Goal: Task Accomplishment & Management: Manage account settings

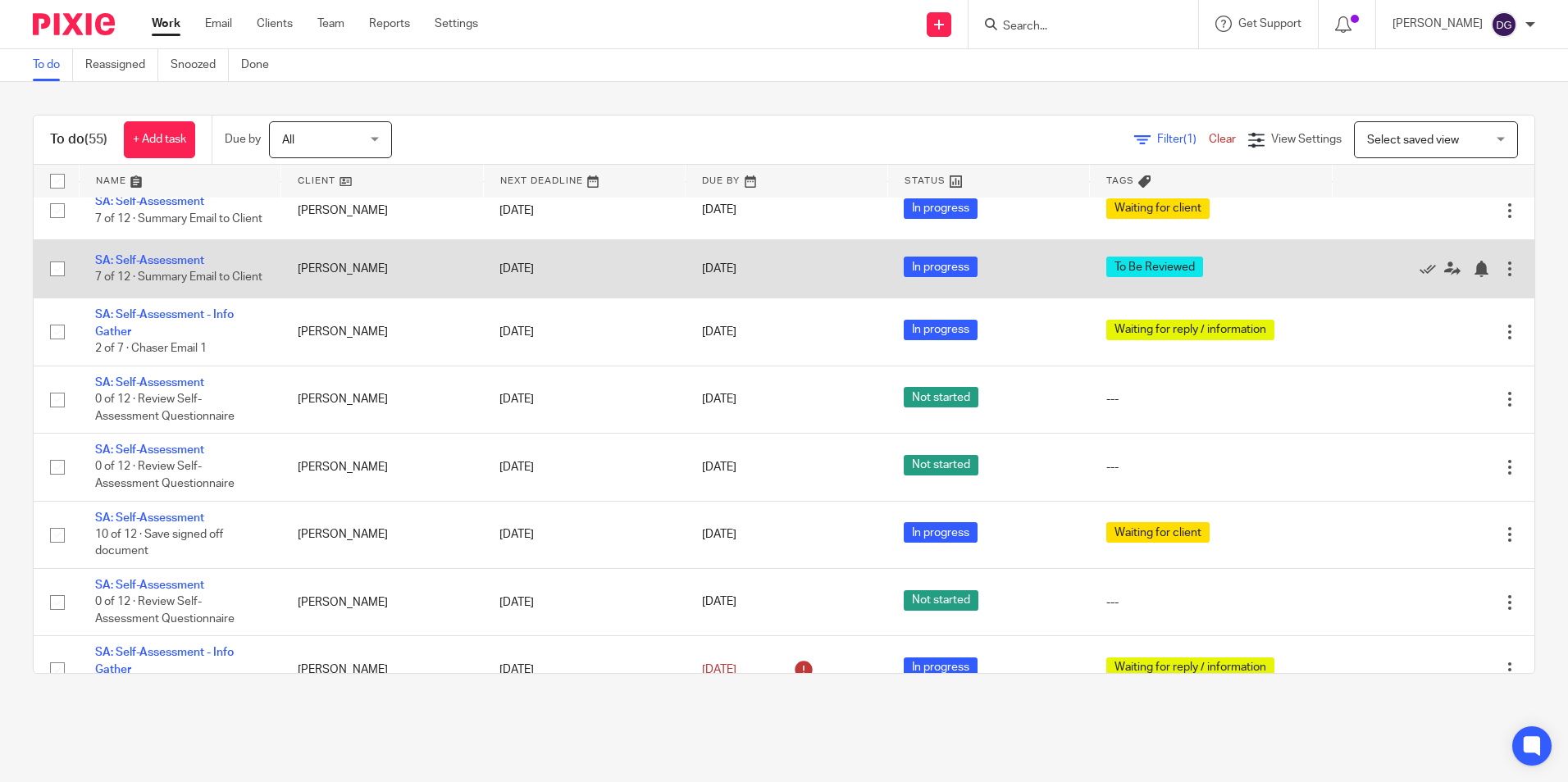
scroll to position [2337, 0]
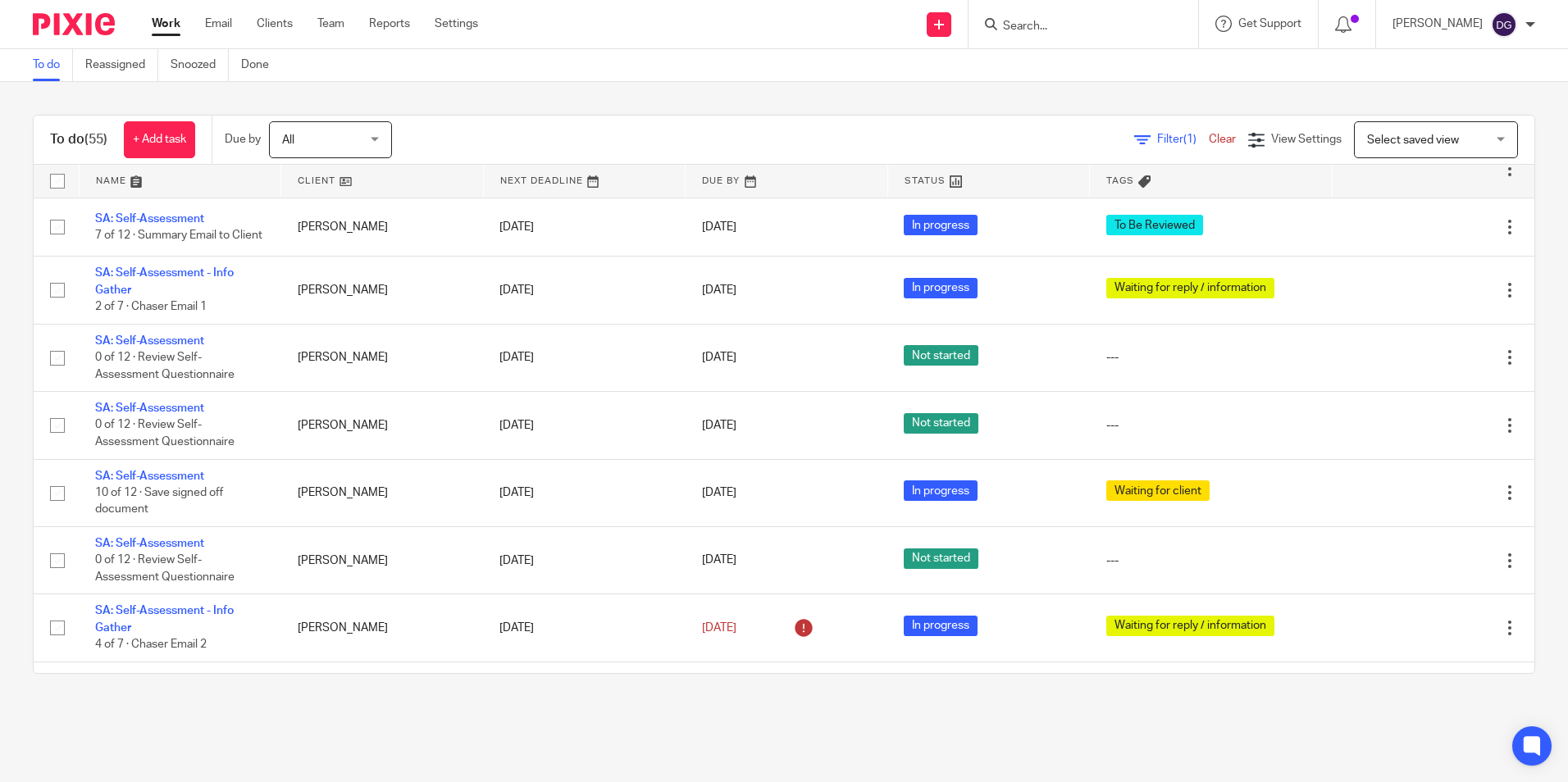
click at [1044, 28] on input "Search" at bounding box center [1075, 26] width 148 height 14
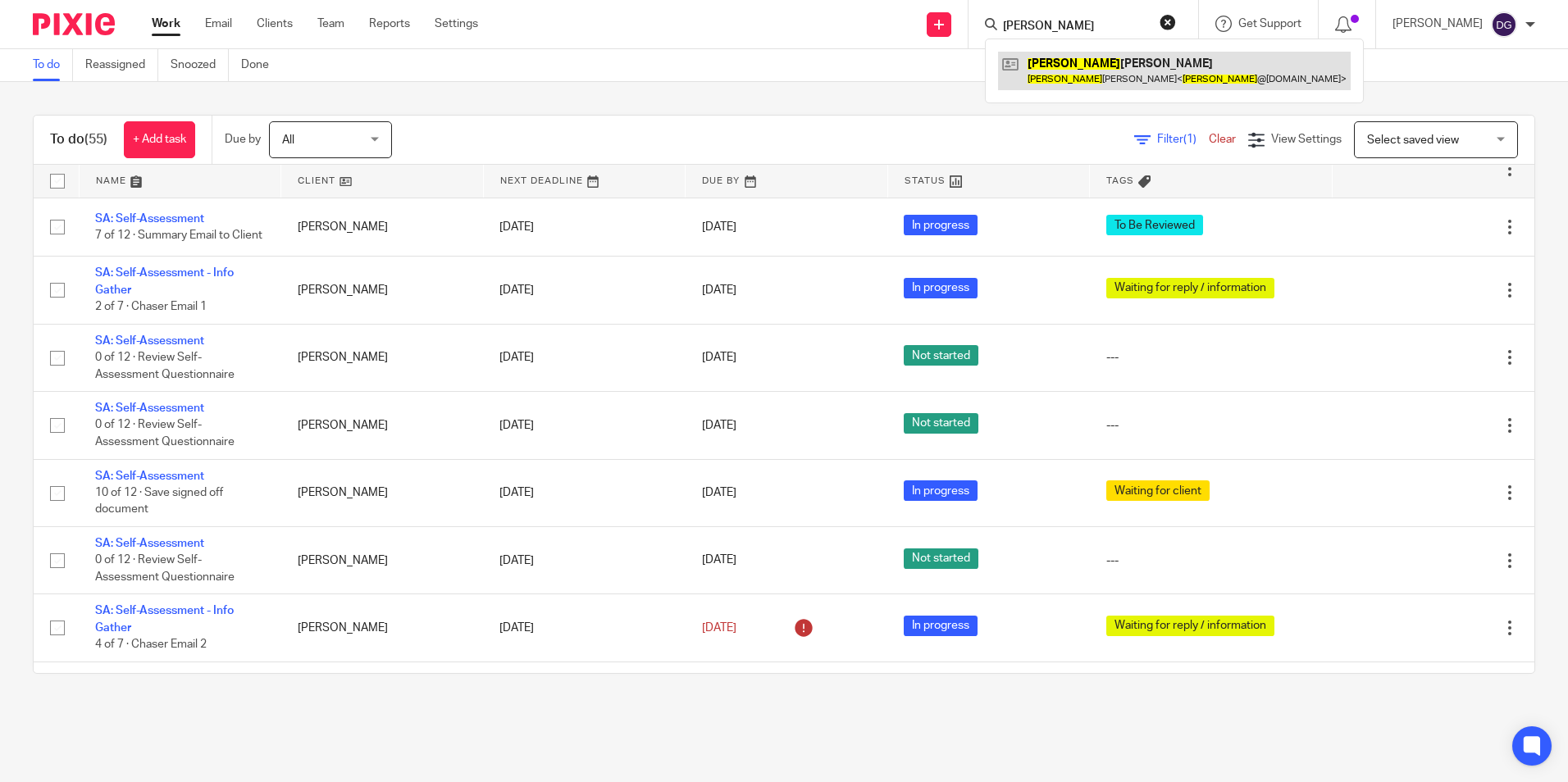
type input "holly"
click at [1064, 65] on link at bounding box center [1175, 70] width 353 height 38
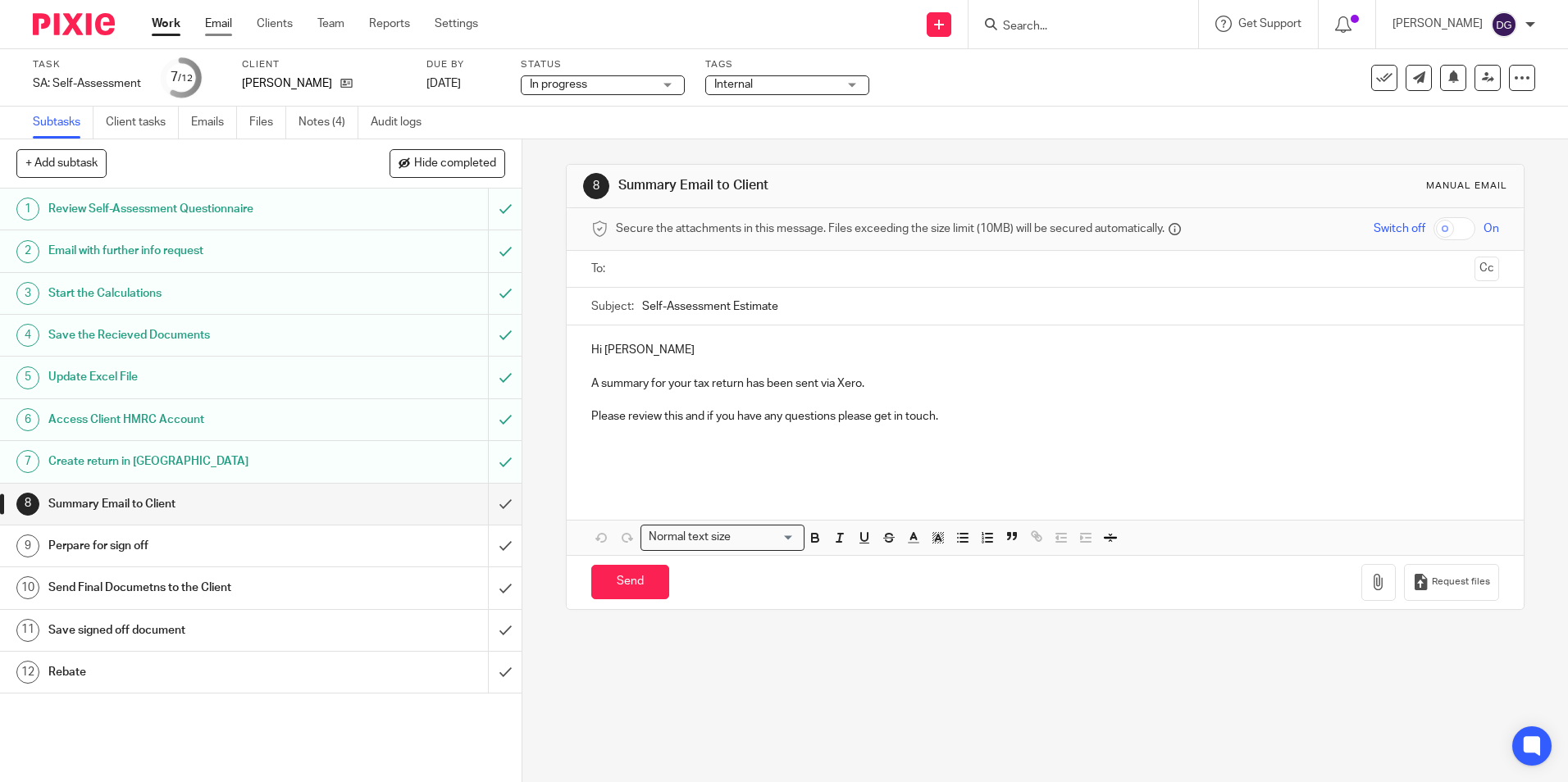
click at [223, 26] on link "Email" at bounding box center [219, 23] width 27 height 16
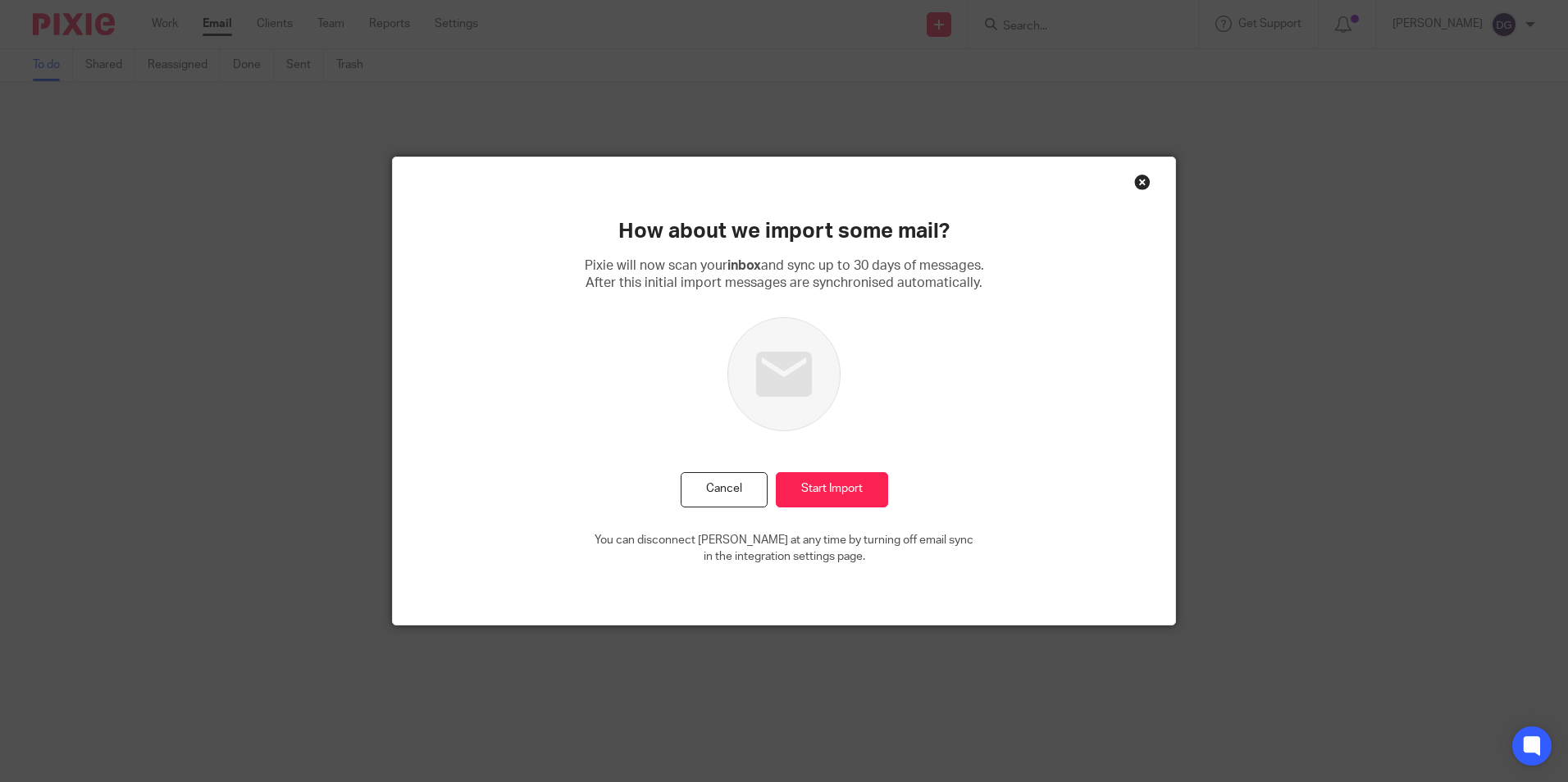
click at [1135, 182] on div "Close this dialog window" at bounding box center [1142, 181] width 16 height 16
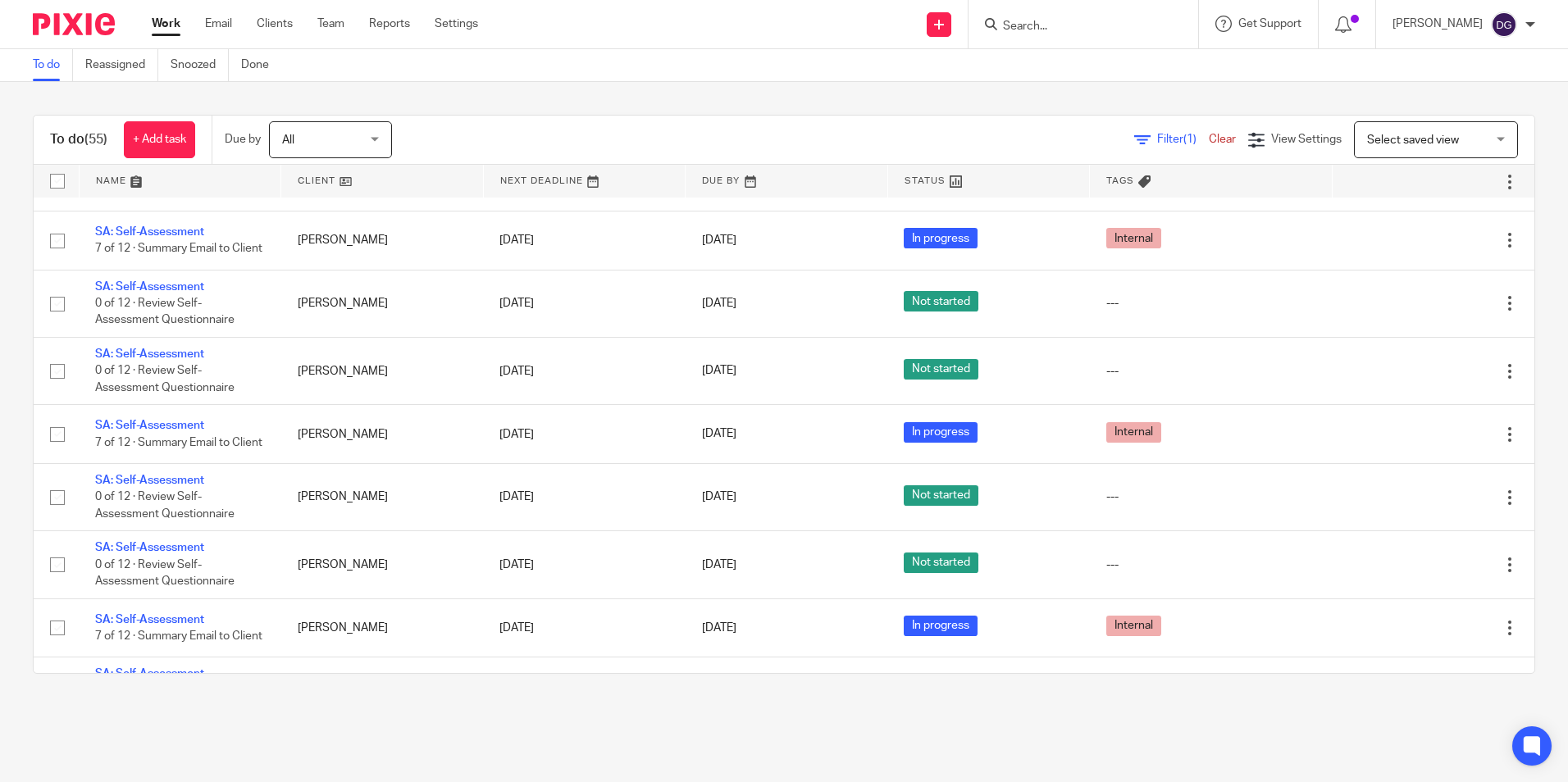
scroll to position [2870, 0]
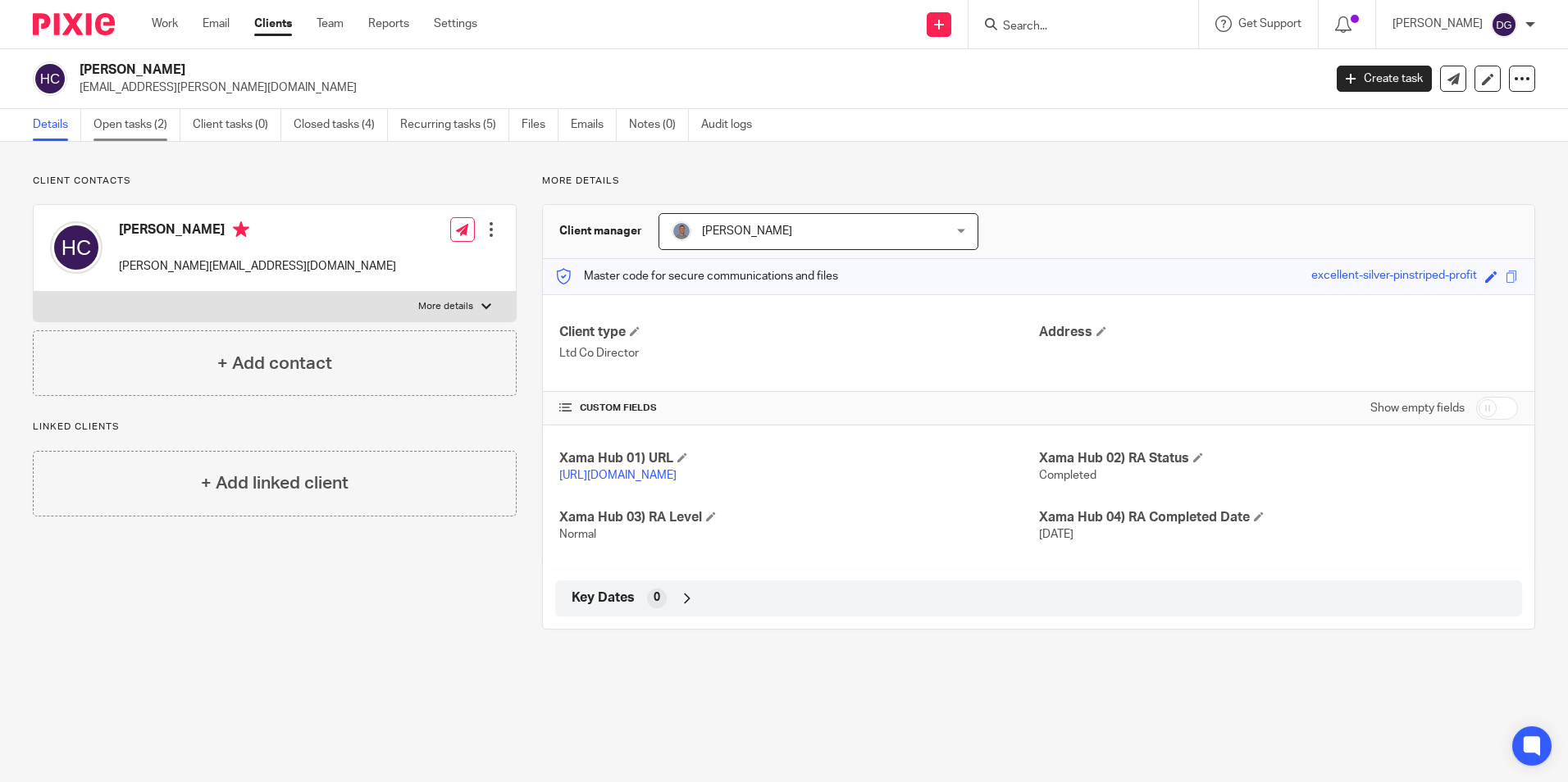
click at [106, 125] on link "Open tasks (2)" at bounding box center [137, 125] width 87 height 32
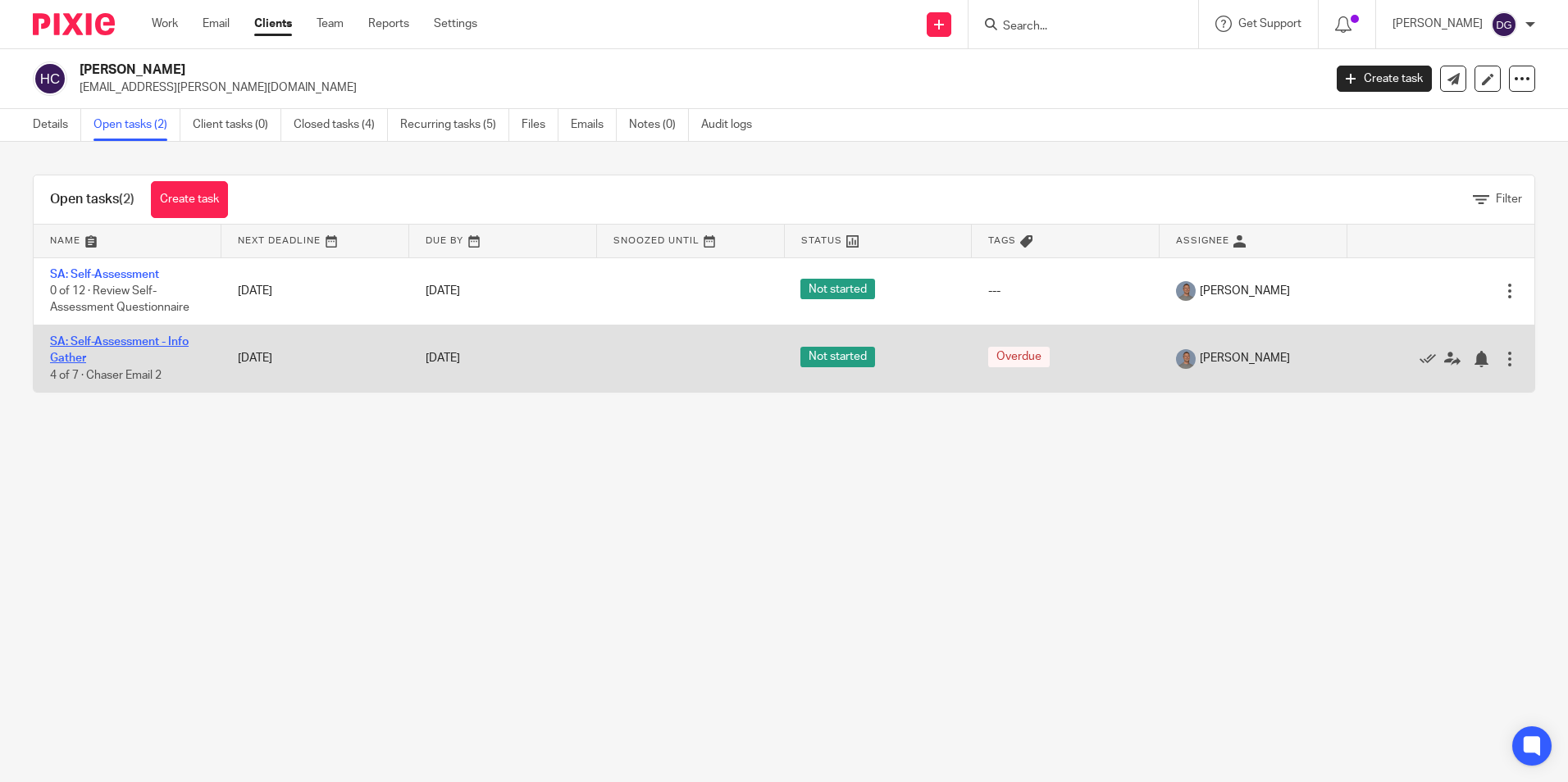
click at [125, 338] on link "SA: Self-Assessment - Info Gather" at bounding box center [119, 349] width 138 height 28
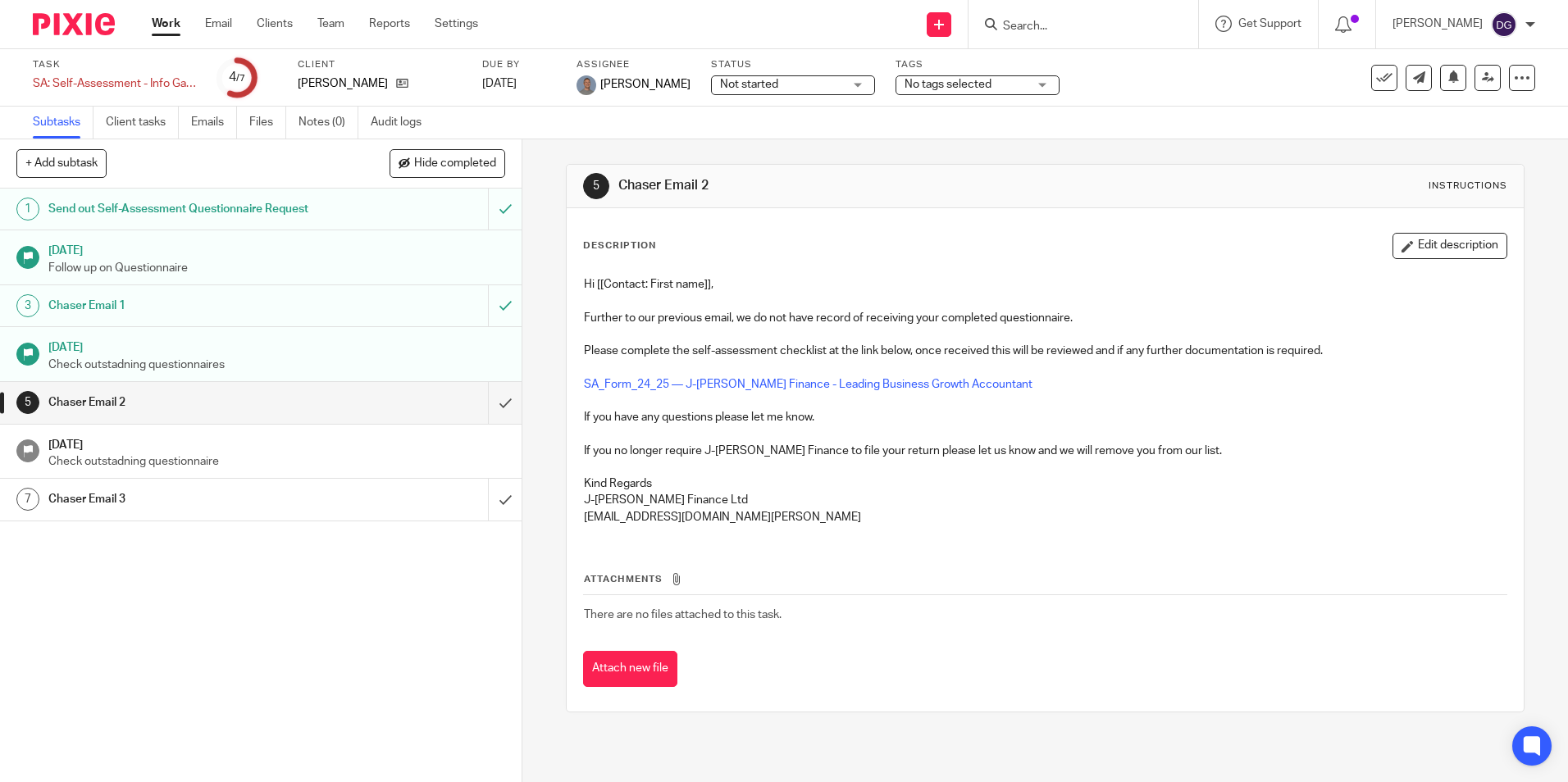
drag, startPoint x: 716, startPoint y: 281, endPoint x: 736, endPoint y: 271, distance: 22.4
click at [735, 271] on div "Hi [[Contact: First name]], Further to our previous email, we do not have recor…" at bounding box center [1045, 403] width 938 height 270
click at [285, 302] on h1 "Chaser Email 1" at bounding box center [189, 305] width 282 height 24
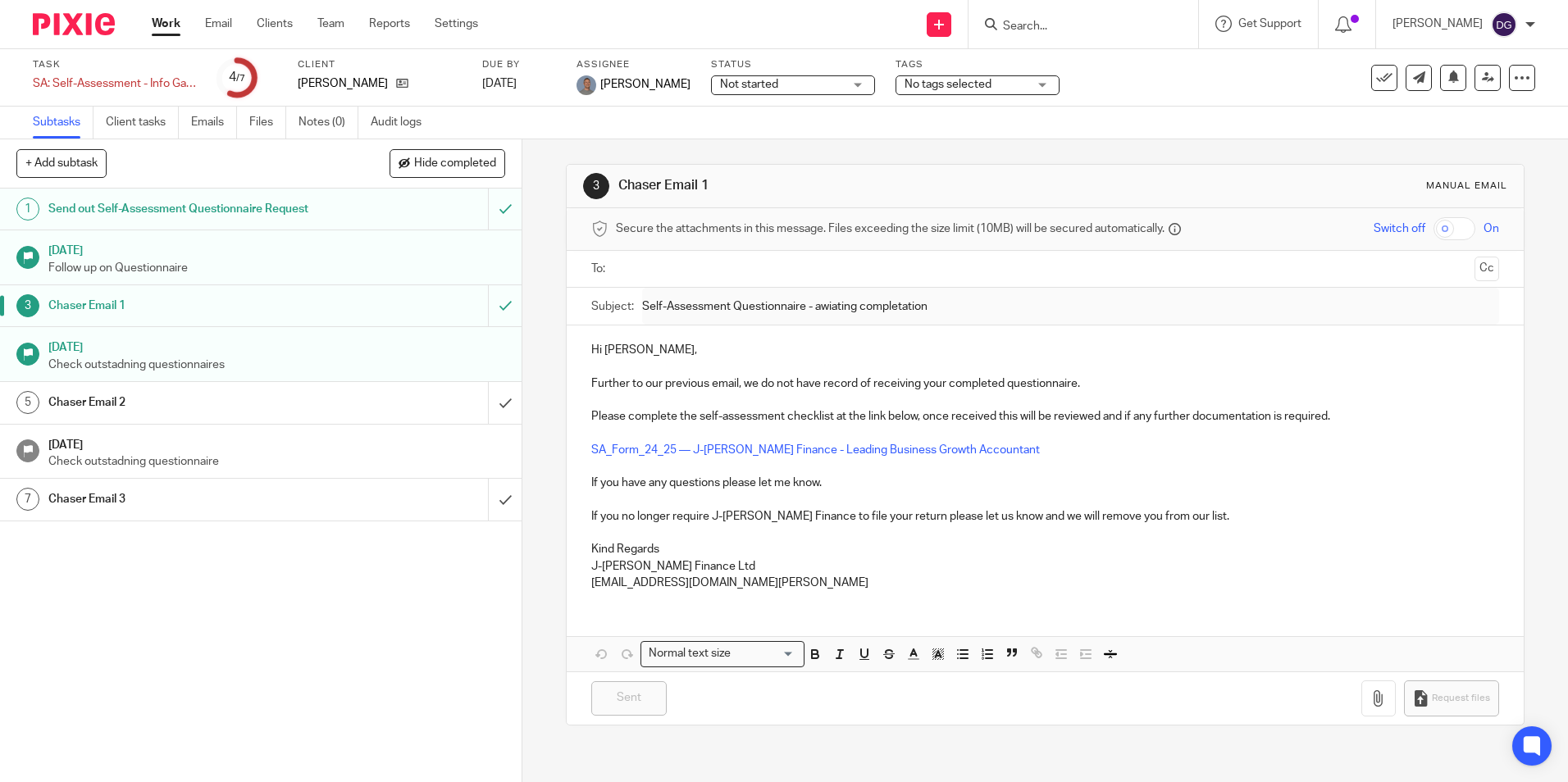
click at [222, 410] on h1 "Chaser Email 2" at bounding box center [189, 402] width 282 height 24
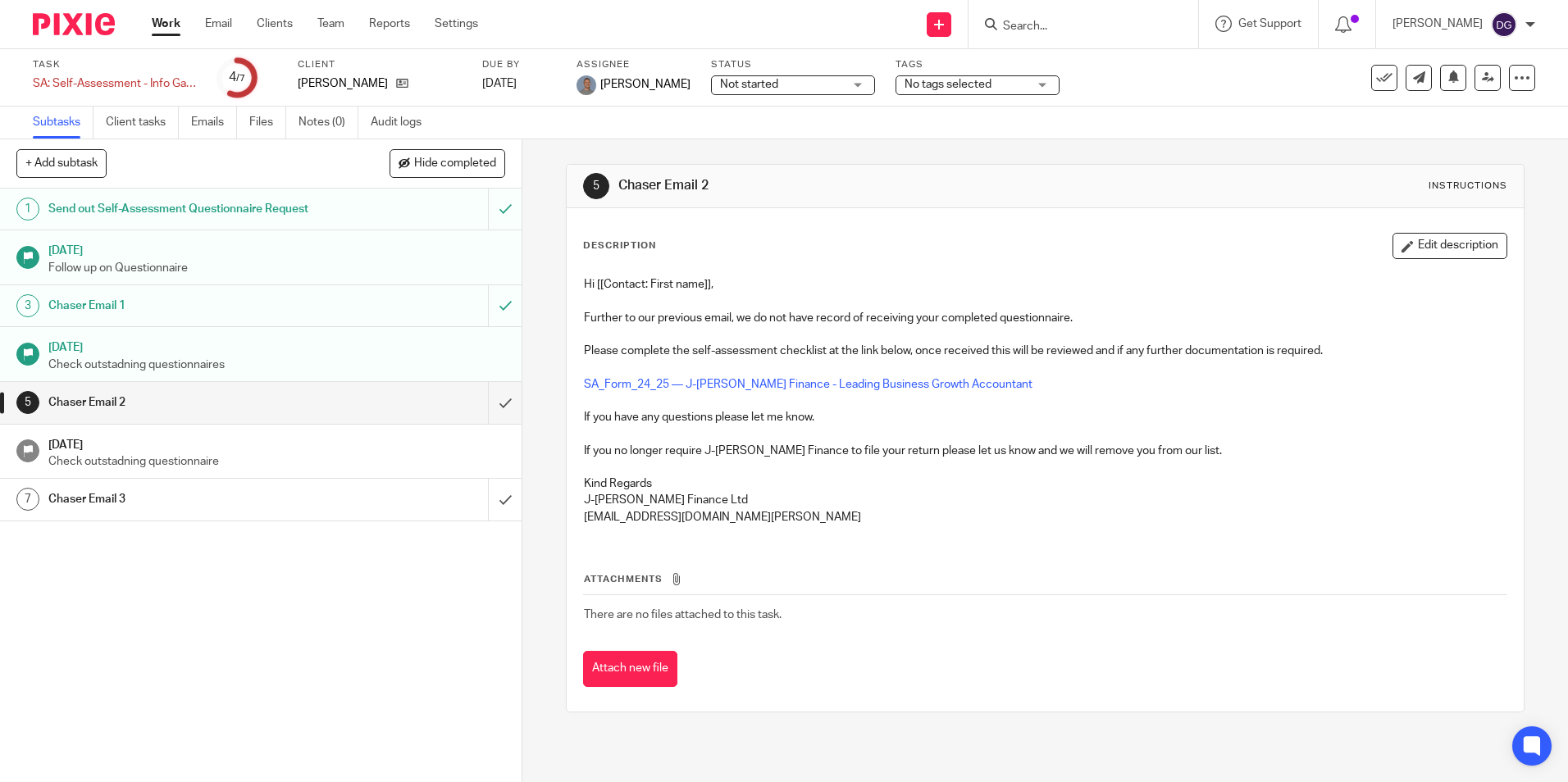
click at [225, 323] on link "3 Chaser Email 1" at bounding box center [244, 305] width 488 height 41
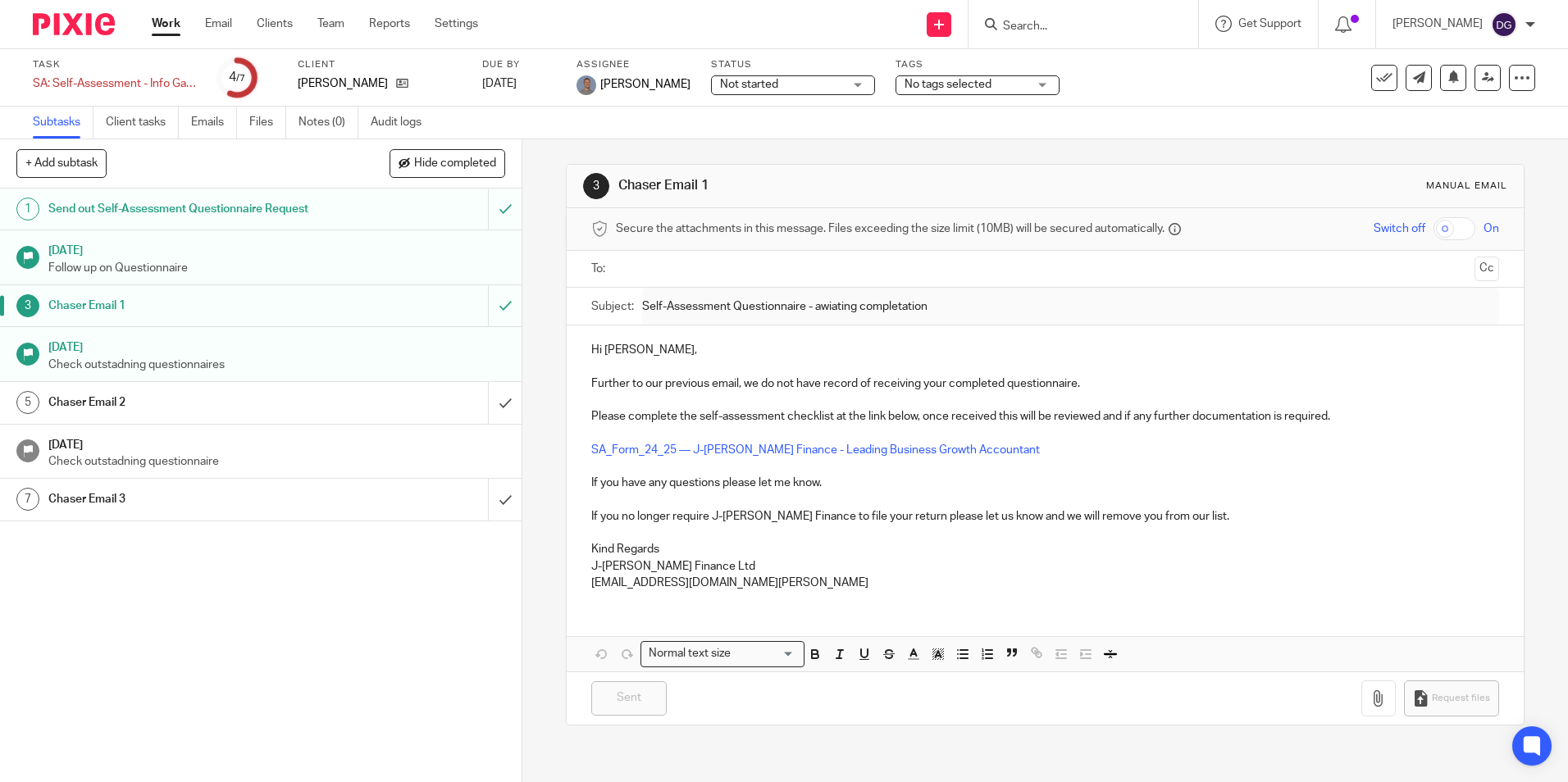
click at [655, 262] on input "text" at bounding box center [1045, 269] width 846 height 19
click at [1482, 82] on icon at bounding box center [1488, 78] width 13 height 13
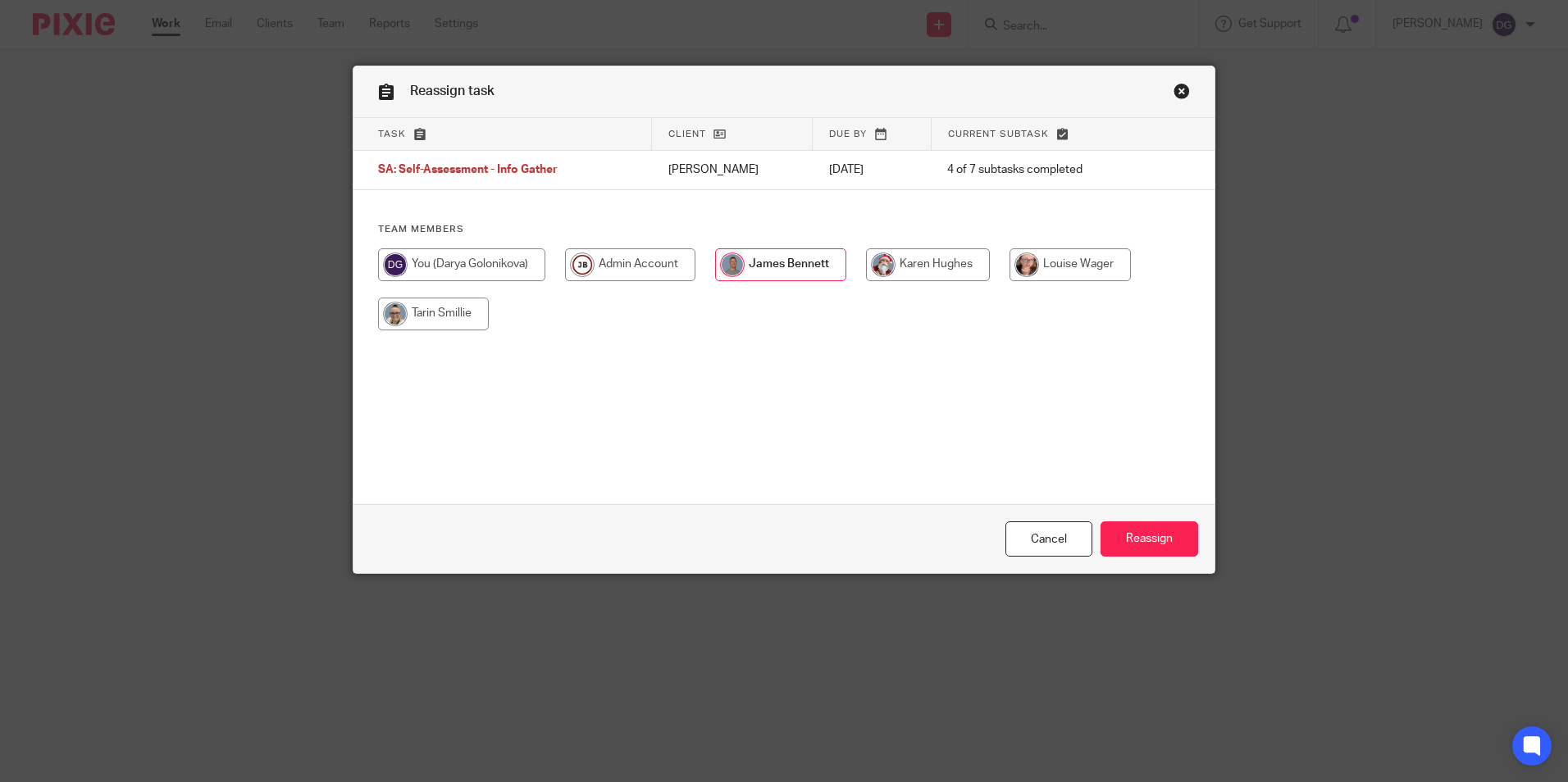
click at [456, 273] on input "radio" at bounding box center [462, 264] width 167 height 33
radio input "true"
click at [1152, 551] on input "Reassign" at bounding box center [1149, 539] width 98 height 35
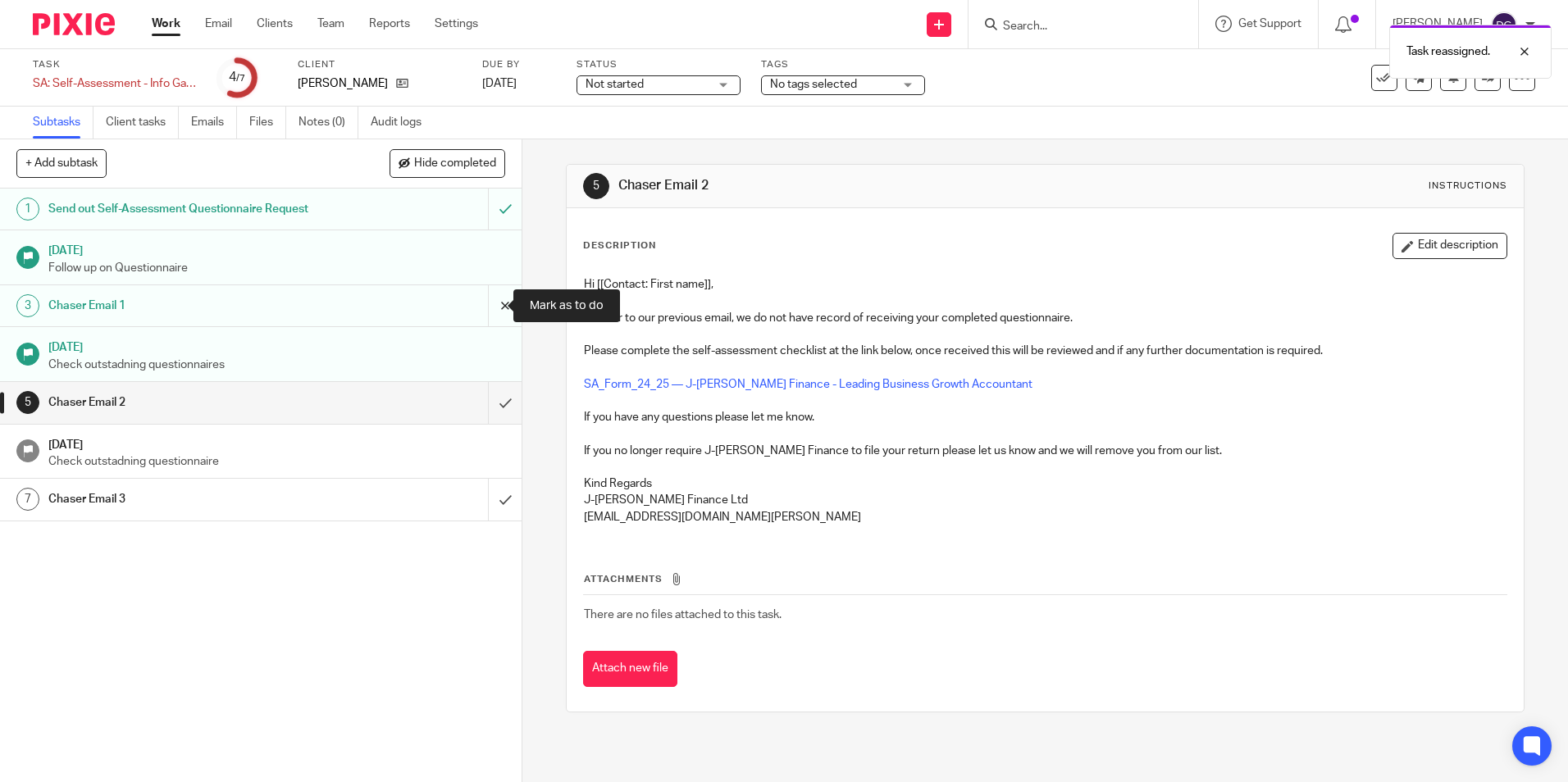
click at [502, 299] on input "submit" at bounding box center [261, 305] width 522 height 41
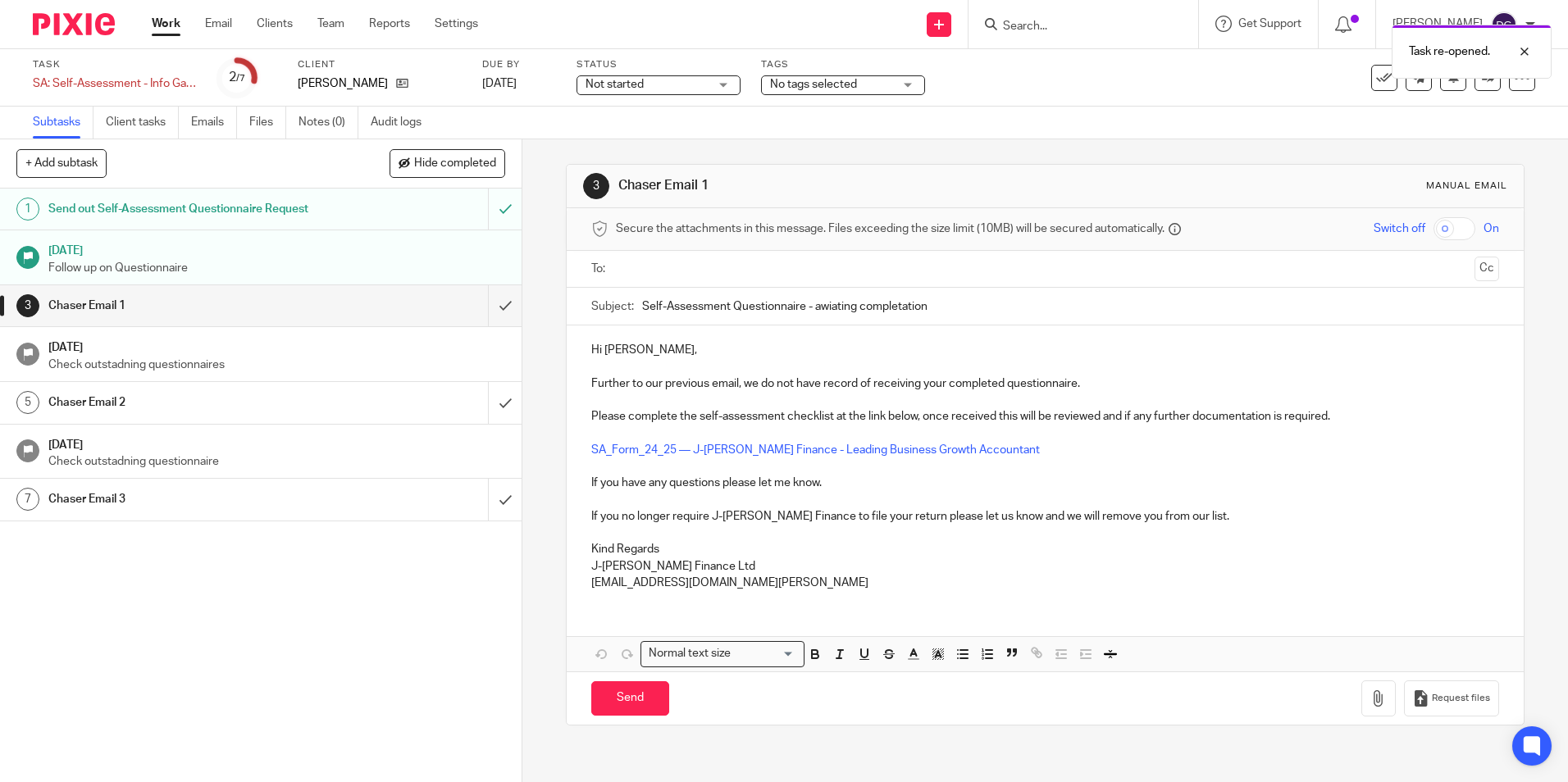
click at [673, 267] on input "text" at bounding box center [1045, 269] width 846 height 19
click at [624, 696] on input "Send" at bounding box center [630, 703] width 78 height 35
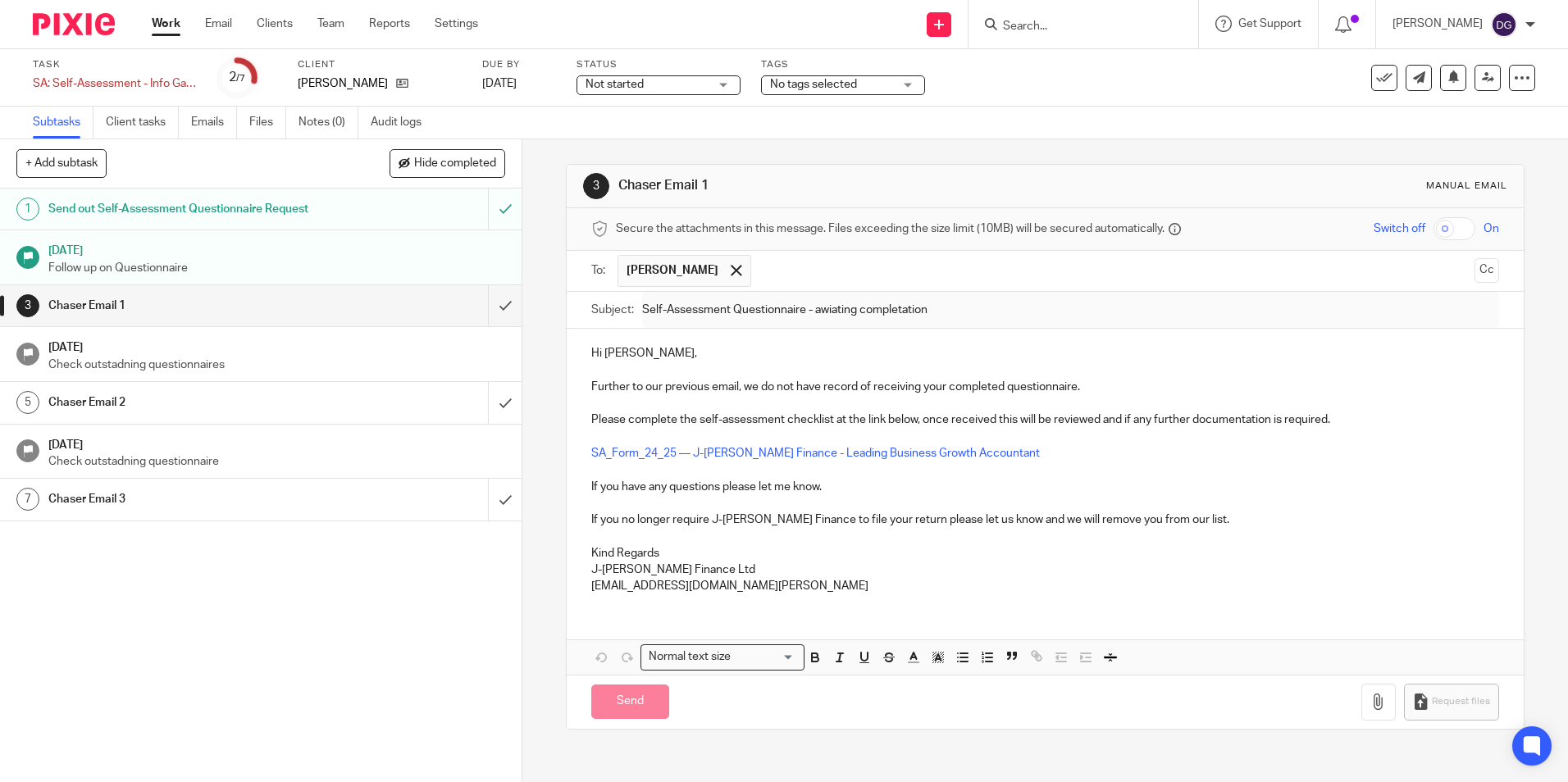
type input "Sent"
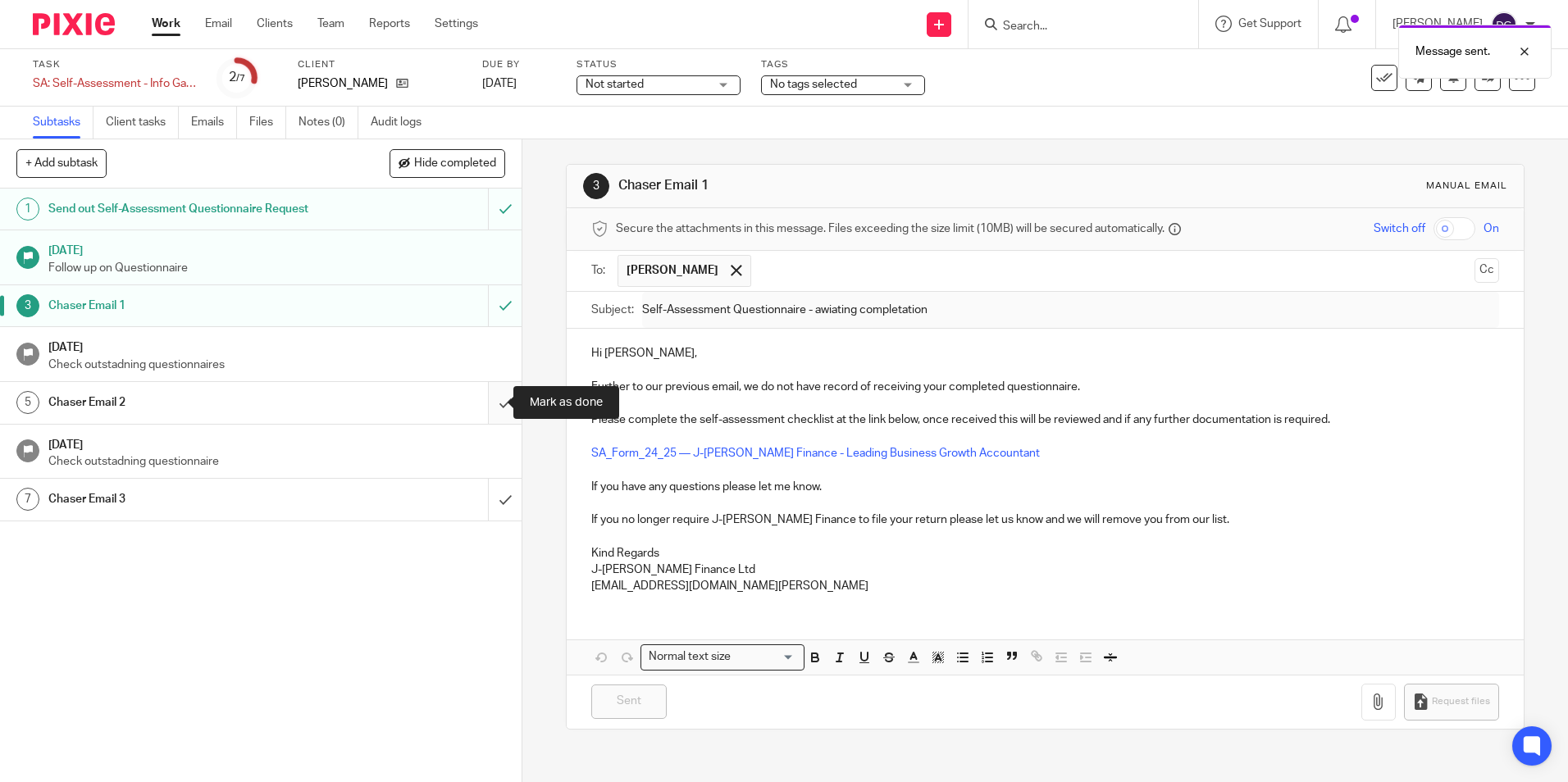
click at [484, 410] on input "submit" at bounding box center [261, 402] width 522 height 41
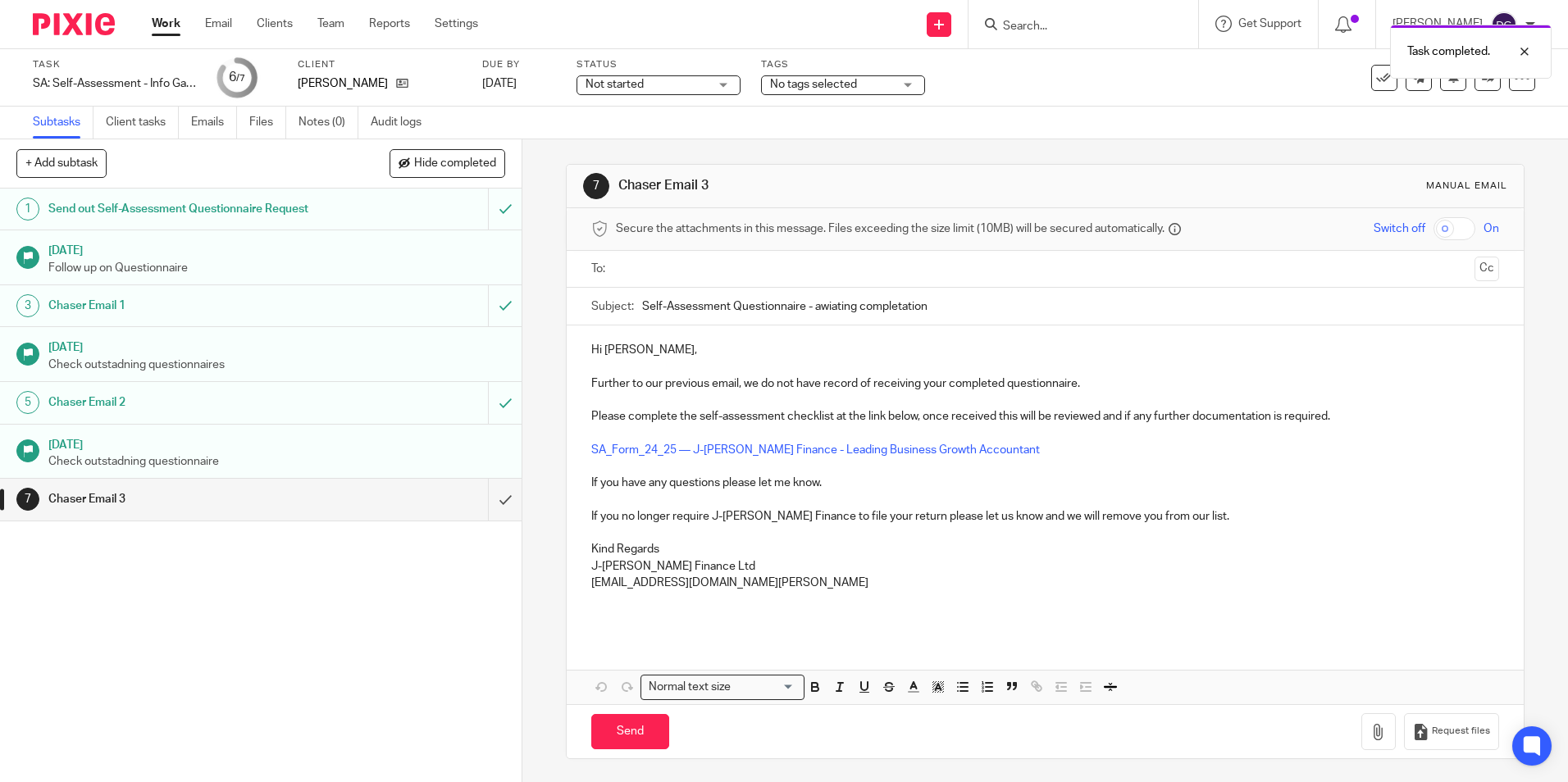
click at [229, 652] on div "1 Send out Self-Assessment Questionnaire Request [DATE] Follow up on Questionna…" at bounding box center [261, 486] width 522 height 594
click at [90, 24] on img at bounding box center [73, 24] width 82 height 22
